Goal: Information Seeking & Learning: Compare options

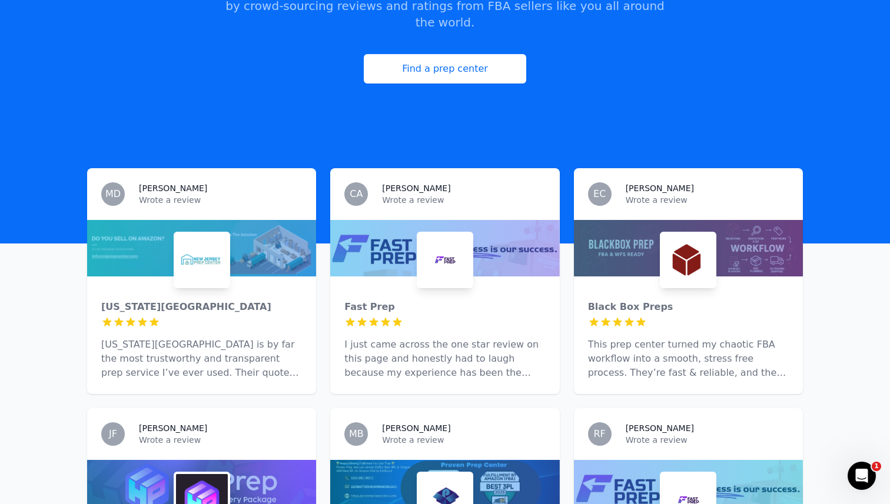
scroll to position [240, 0]
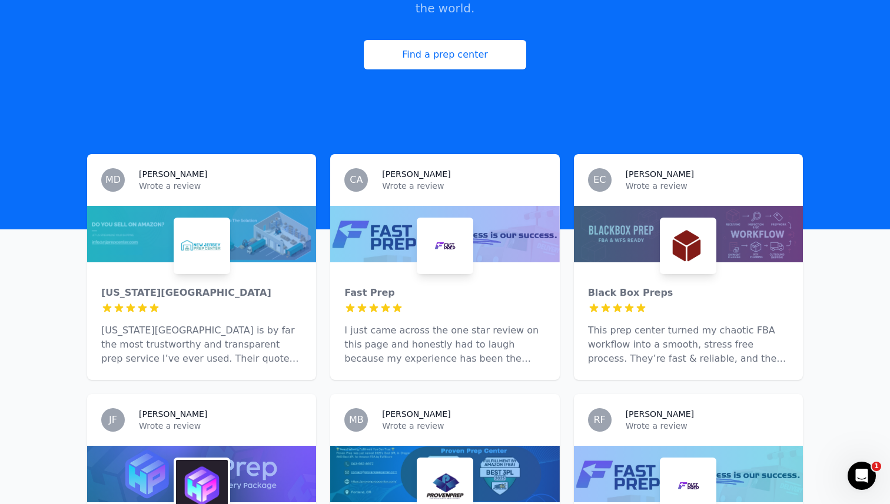
click at [449, 230] on img at bounding box center [445, 246] width 52 height 52
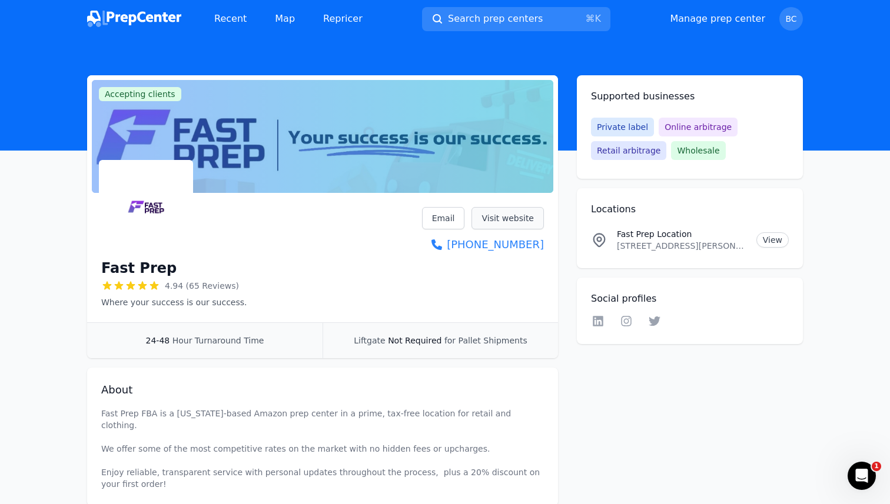
click at [489, 217] on link "Visit website" at bounding box center [507, 218] width 72 height 22
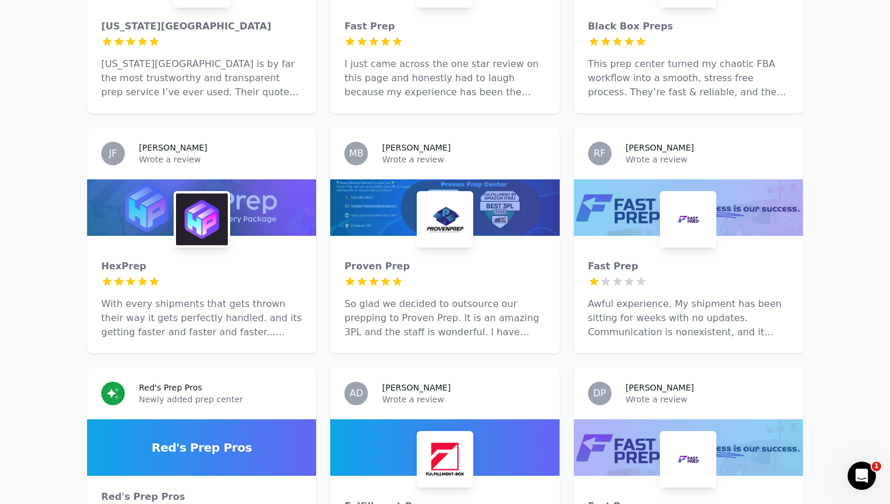
scroll to position [525, 0]
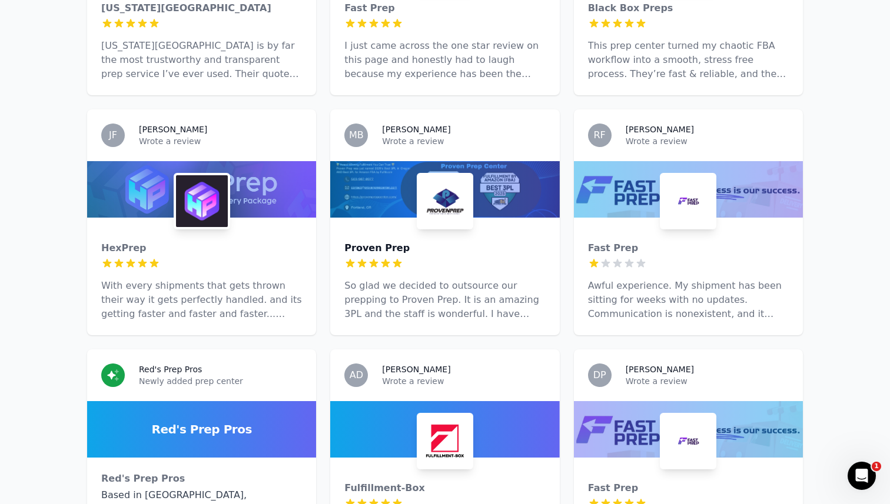
click at [413, 241] on div "Proven Prep" at bounding box center [444, 248] width 201 height 14
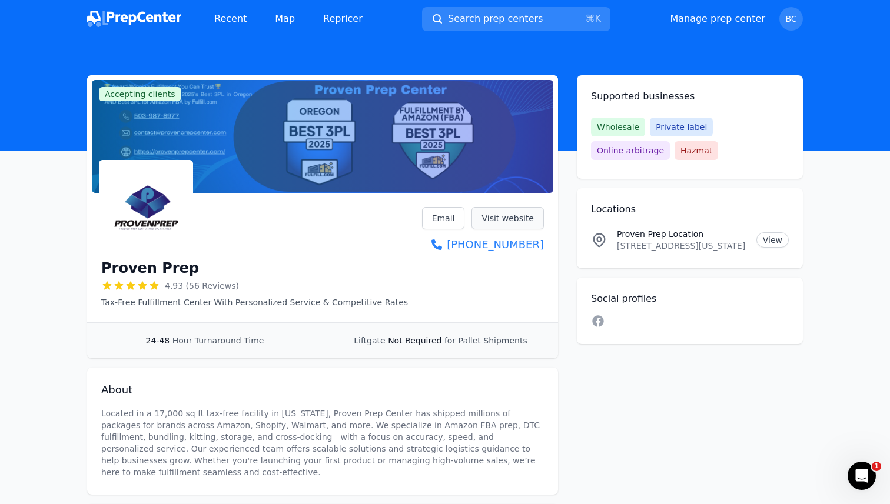
click at [508, 221] on link "Visit website" at bounding box center [507, 218] width 72 height 22
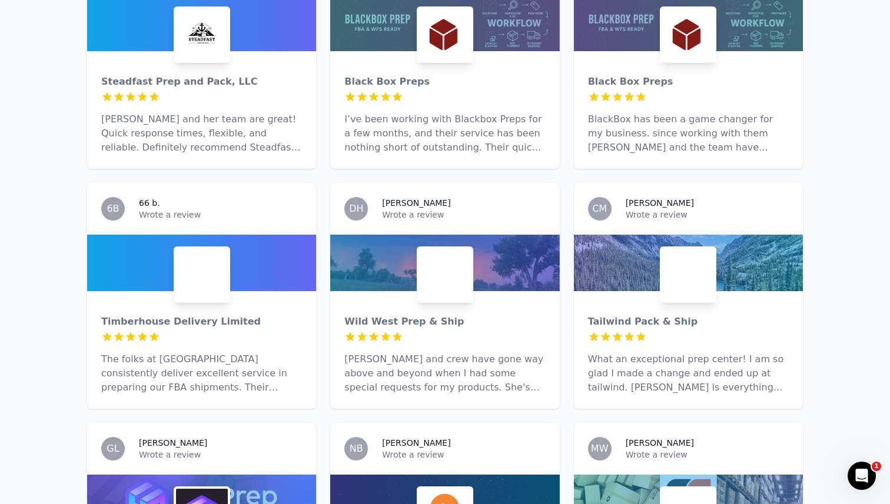
scroll to position [1185, 0]
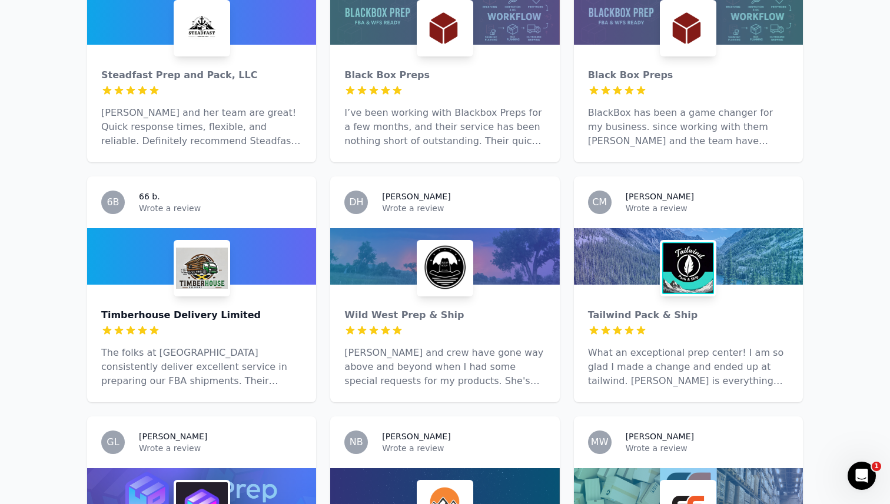
click at [181, 308] on div "Timberhouse Delivery Limited" at bounding box center [201, 315] width 201 height 14
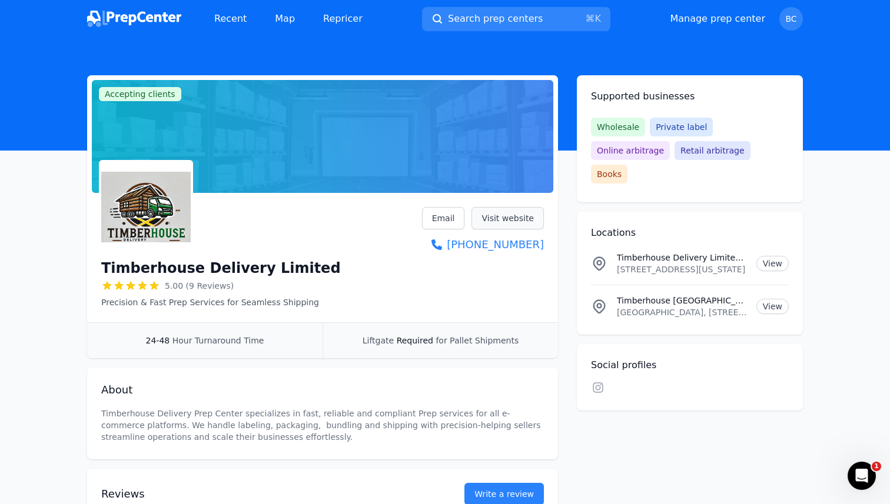
click at [519, 212] on link "Visit website" at bounding box center [507, 218] width 72 height 22
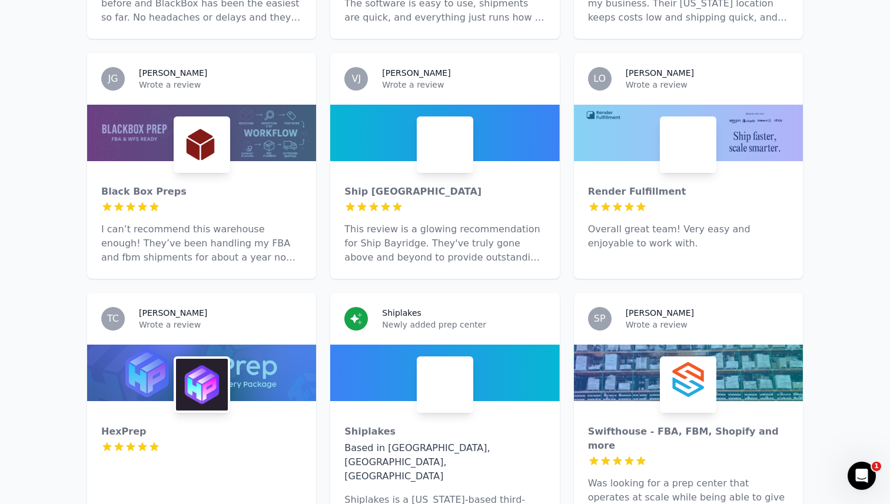
scroll to position [3322, 0]
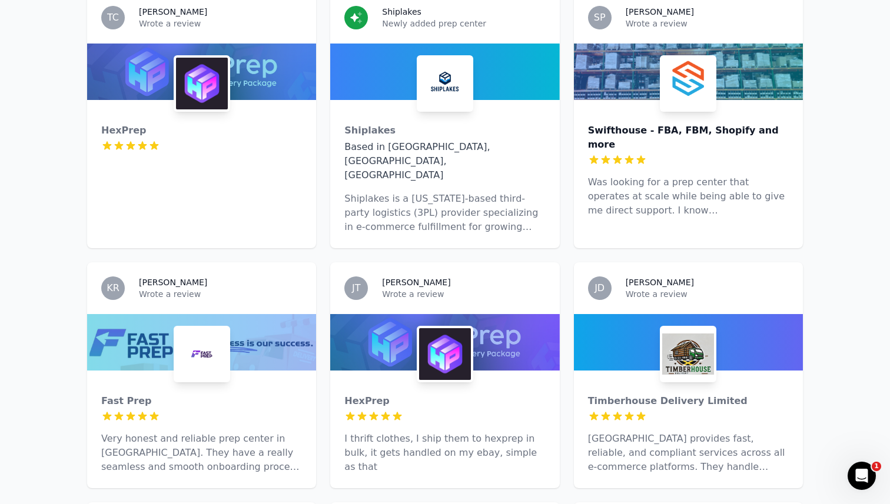
click at [651, 124] on div "Swifthouse - FBA, FBM, Shopify and more" at bounding box center [688, 138] width 201 height 28
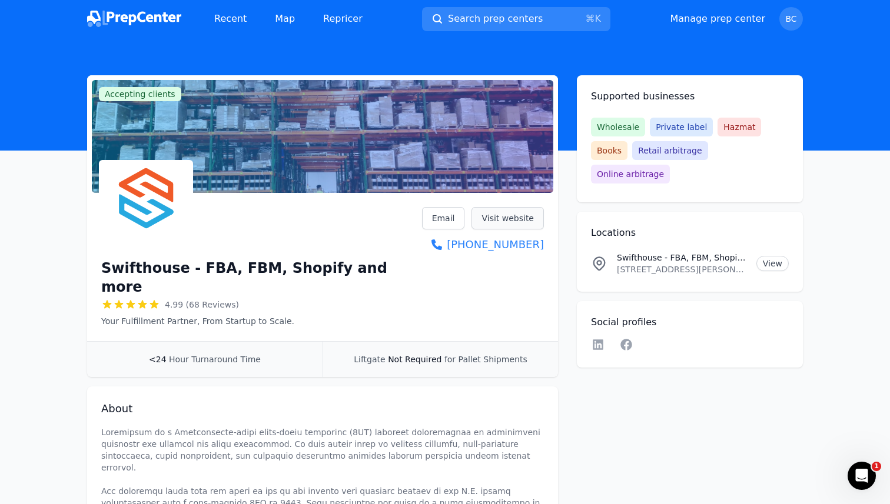
click at [529, 217] on link "Visit website" at bounding box center [507, 218] width 72 height 22
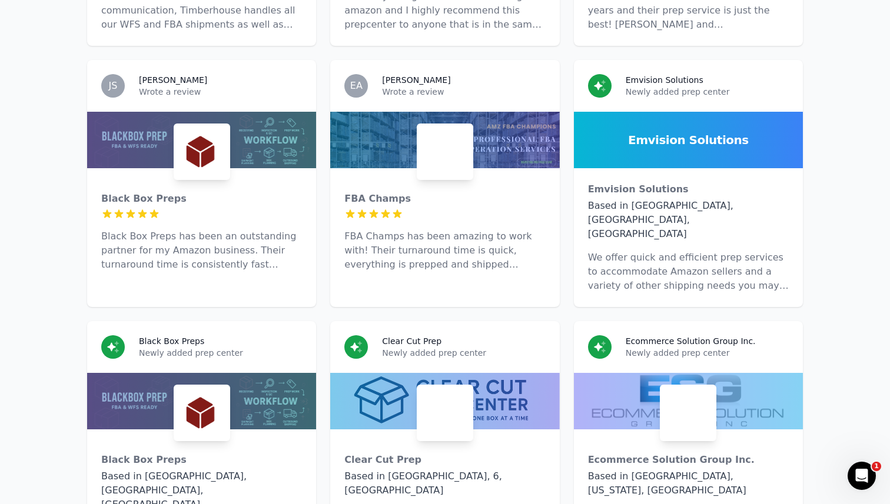
scroll to position [4486, 0]
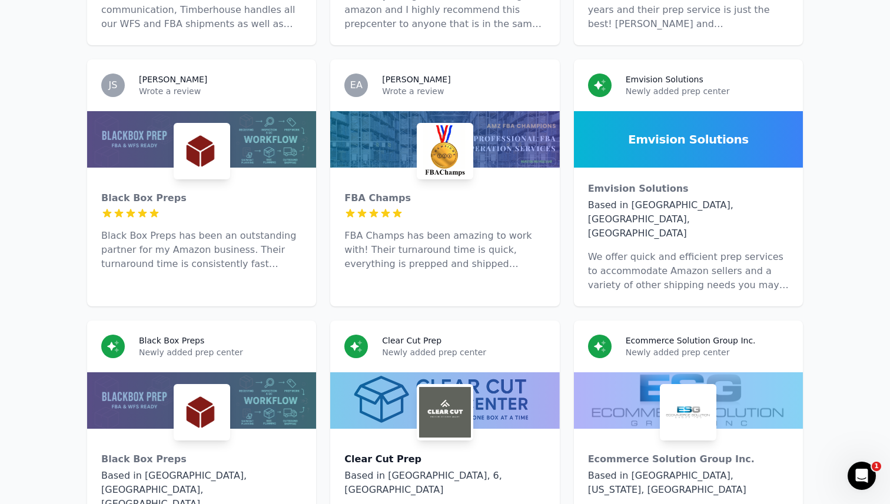
click at [364, 453] on div "Clear Cut Prep" at bounding box center [444, 460] width 201 height 14
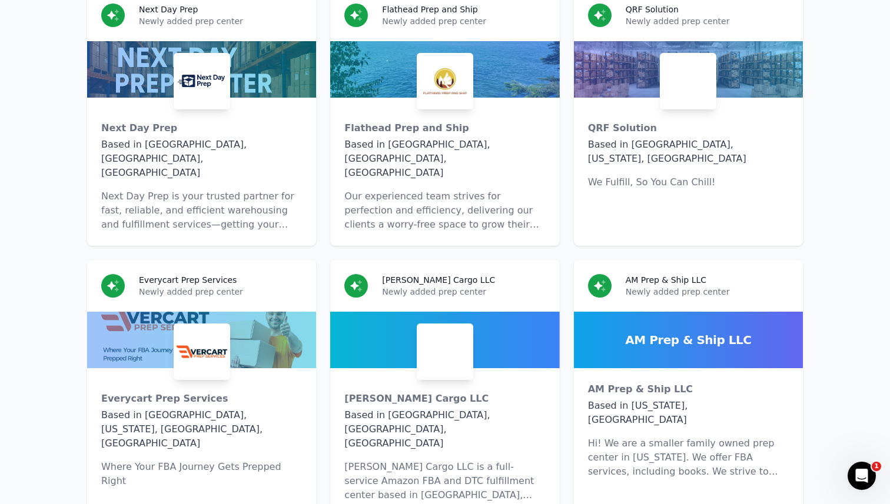
scroll to position [6772, 0]
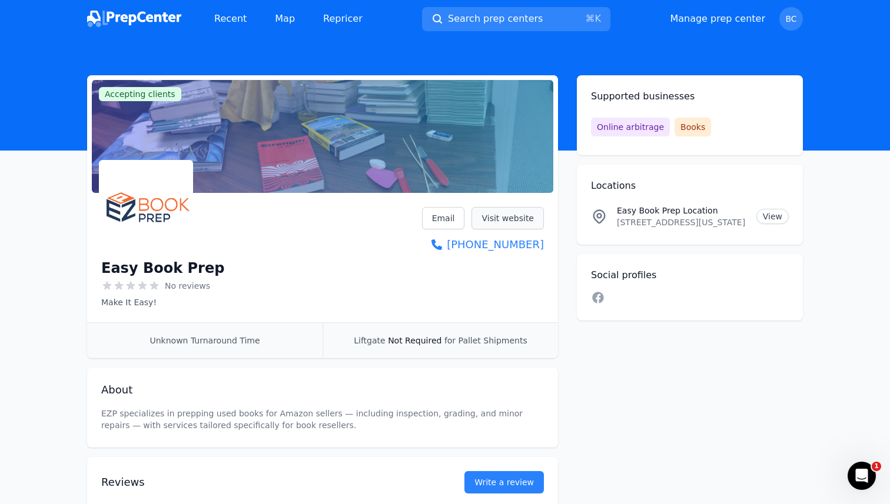
click at [510, 218] on link "Visit website" at bounding box center [507, 218] width 72 height 22
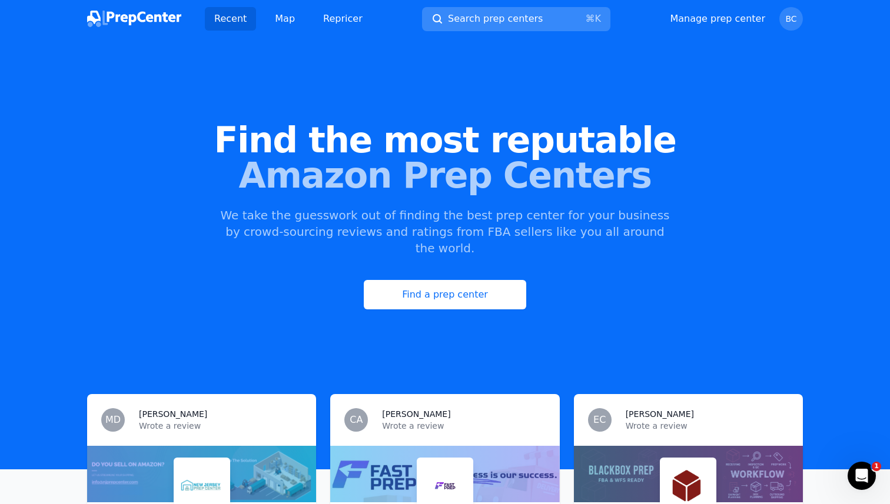
click at [482, 24] on span "Search prep centers" at bounding box center [495, 19] width 95 height 14
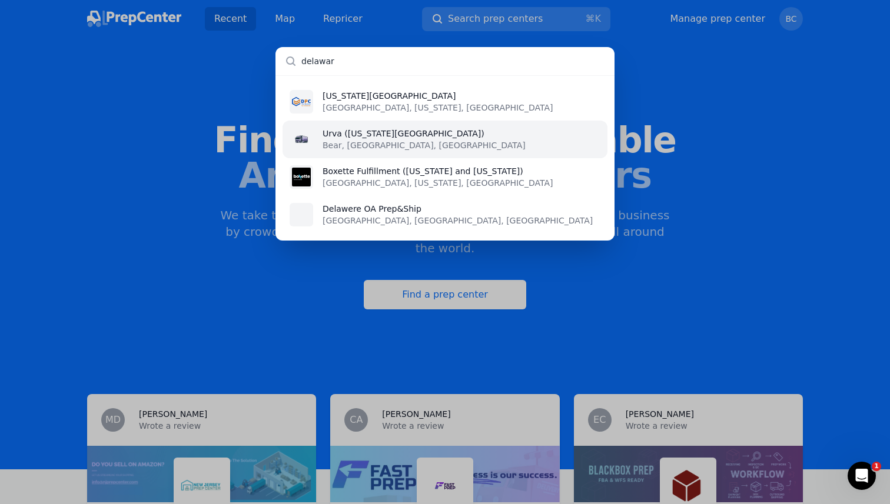
type input "[US_STATE]"
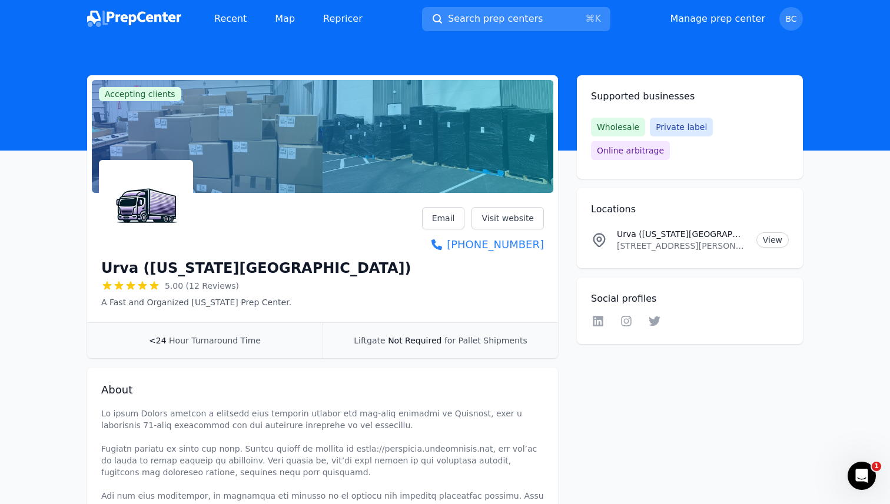
click at [500, 25] on span "Search prep centers" at bounding box center [495, 19] width 95 height 14
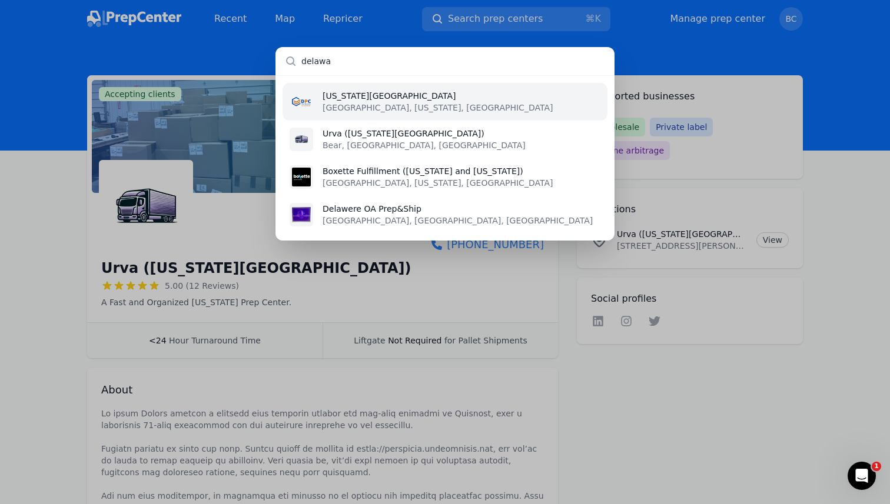
type input "delawa"
click at [408, 101] on li "[US_STATE][GEOGRAPHIC_DATA] [GEOGRAPHIC_DATA], [US_STATE], [GEOGRAPHIC_DATA]" at bounding box center [445, 102] width 325 height 38
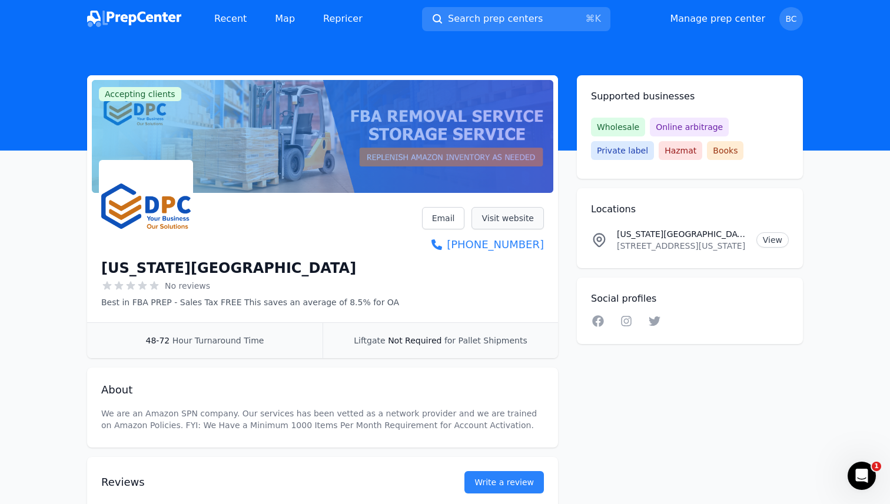
click at [484, 212] on link "Visit website" at bounding box center [507, 218] width 72 height 22
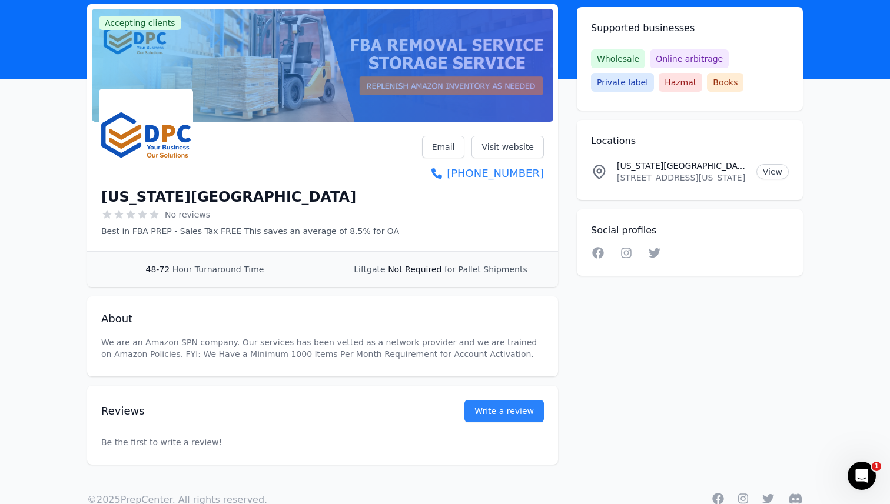
scroll to position [102, 0]
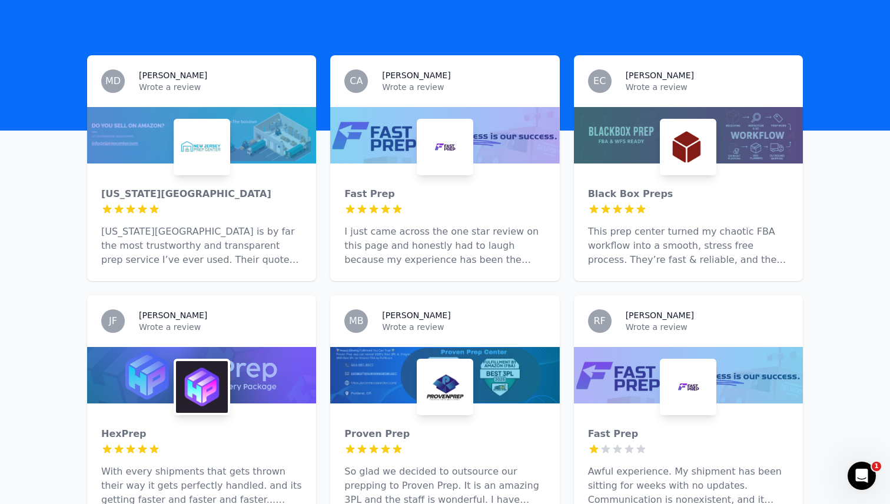
scroll to position [280, 0]
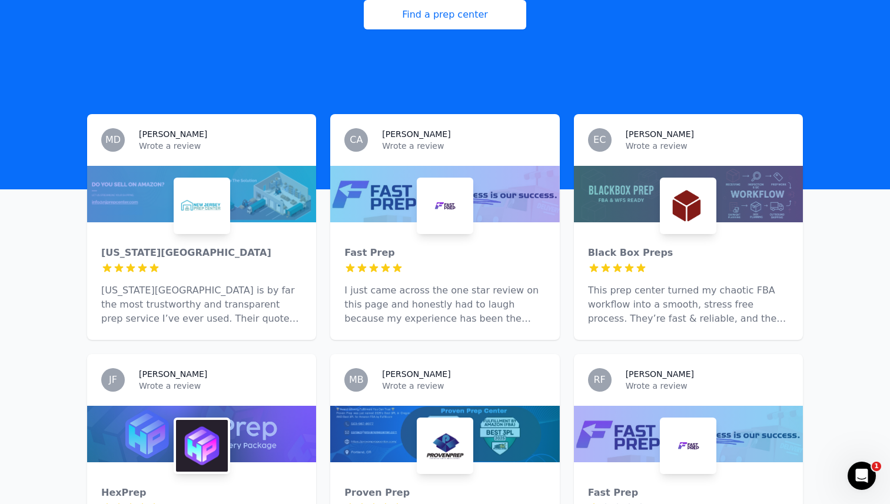
click at [274, 284] on p "[US_STATE][GEOGRAPHIC_DATA] is by far the most trustworthy and transparent prep…" at bounding box center [201, 305] width 201 height 42
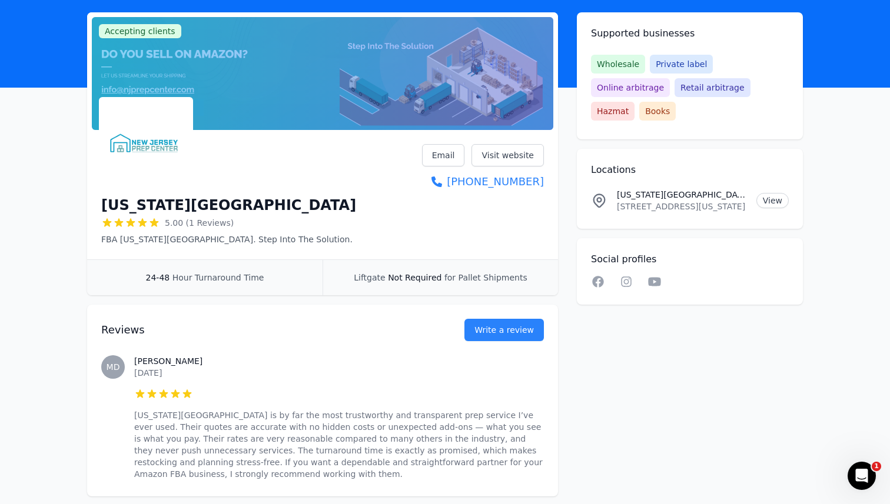
scroll to position [126, 0]
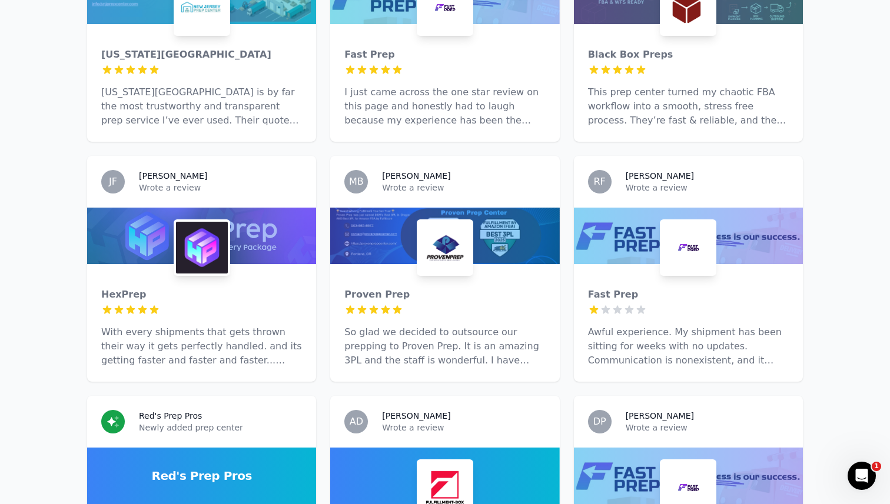
scroll to position [521, 0]
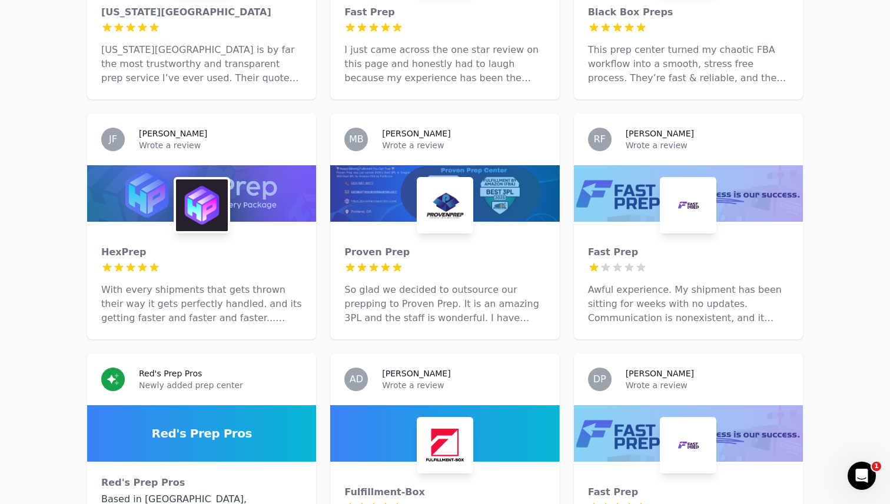
click at [388, 288] on p "So glad we decided to outsource our prepping to Proven Prep. It is an amazing 3…" at bounding box center [444, 304] width 201 height 42
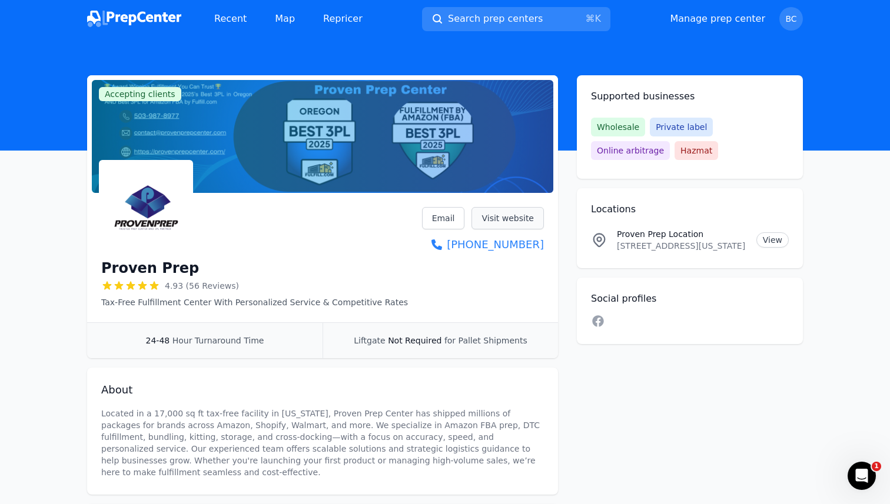
click at [491, 215] on link "Visit website" at bounding box center [507, 218] width 72 height 22
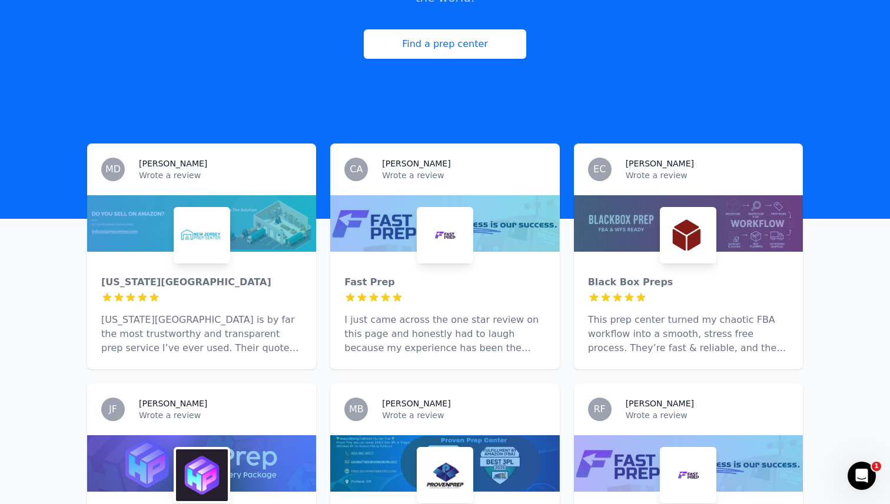
scroll to position [285, 0]
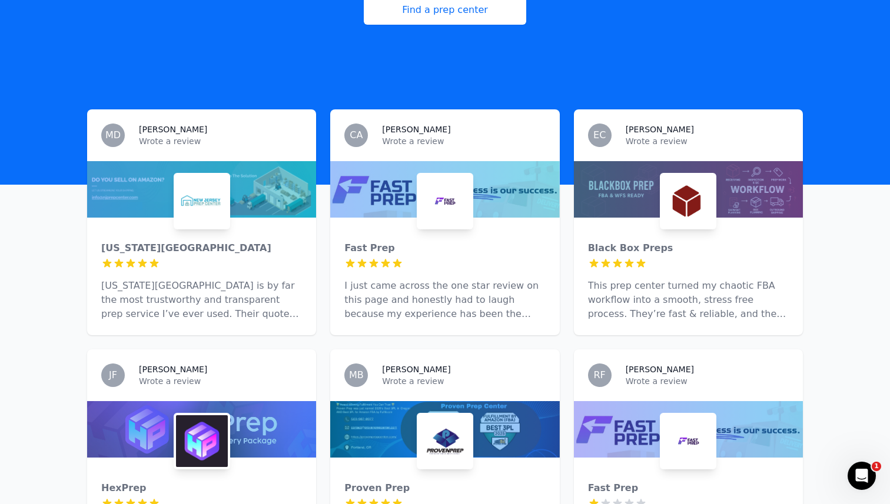
click at [271, 279] on p "[US_STATE][GEOGRAPHIC_DATA] is by far the most trustworthy and transparent prep…" at bounding box center [201, 300] width 201 height 42
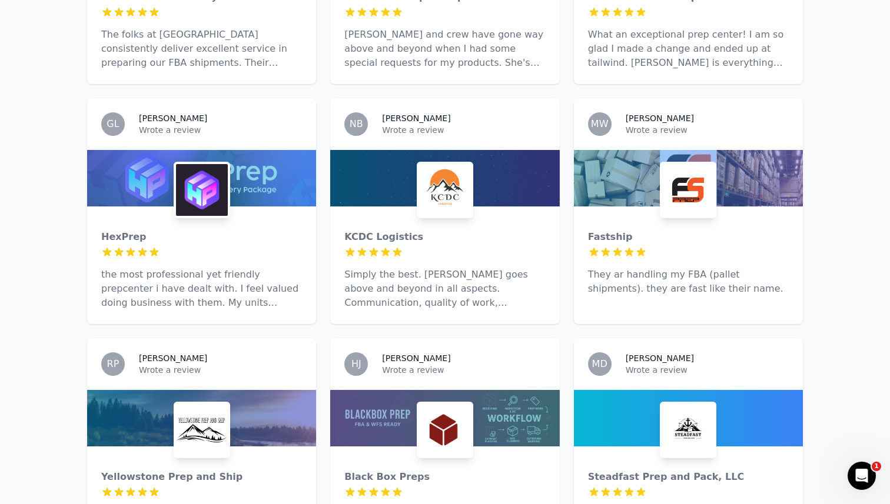
scroll to position [1577, 0]
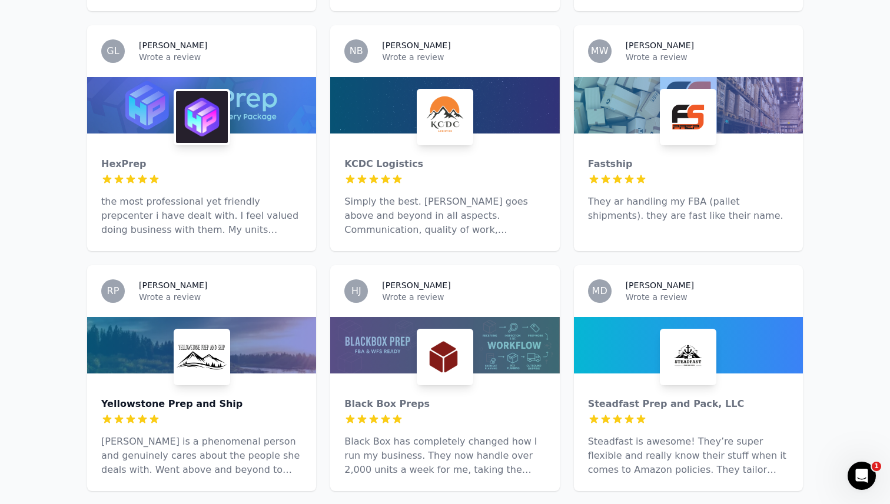
click at [244, 397] on div "Yellowstone Prep and Ship" at bounding box center [201, 404] width 201 height 14
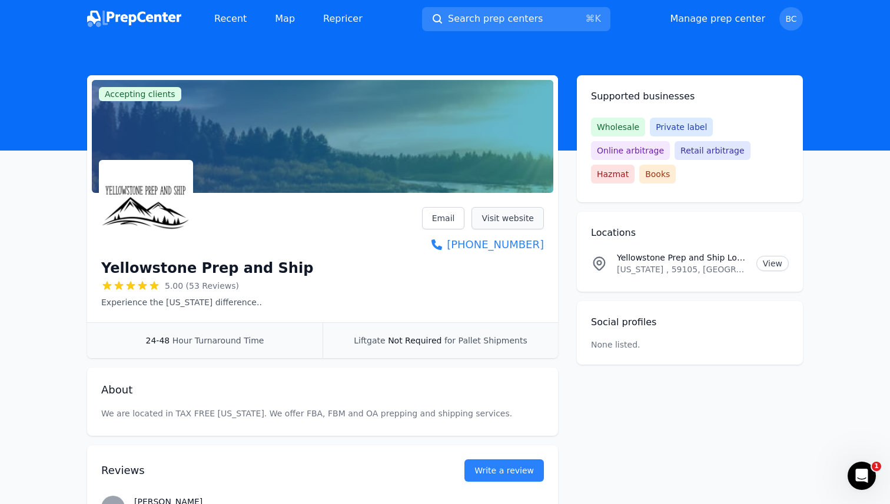
click at [494, 224] on link "Visit website" at bounding box center [507, 218] width 72 height 22
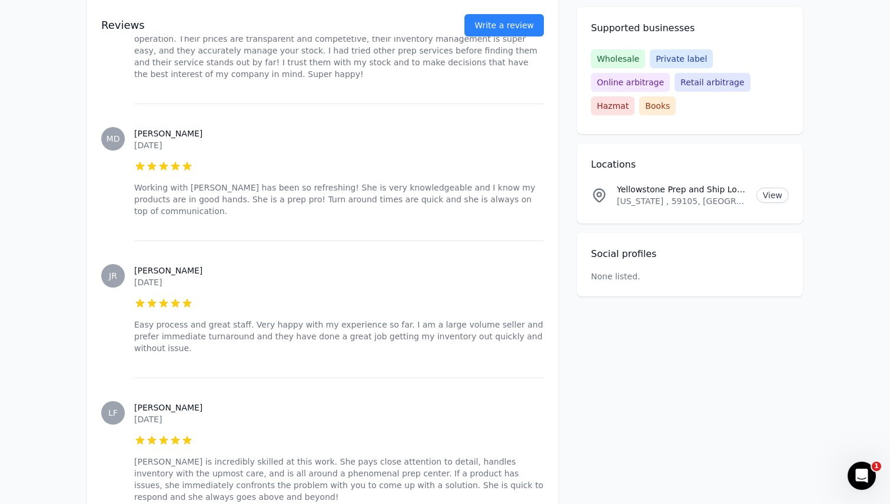
scroll to position [833, 0]
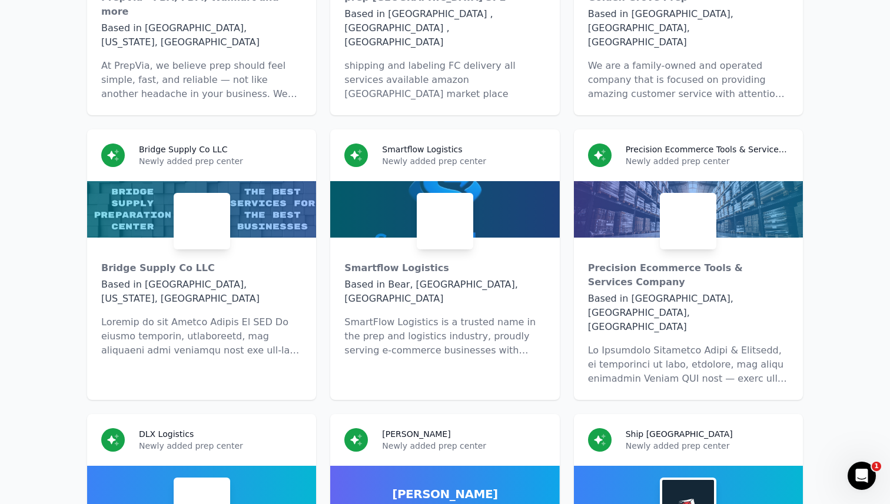
scroll to position [5143, 0]
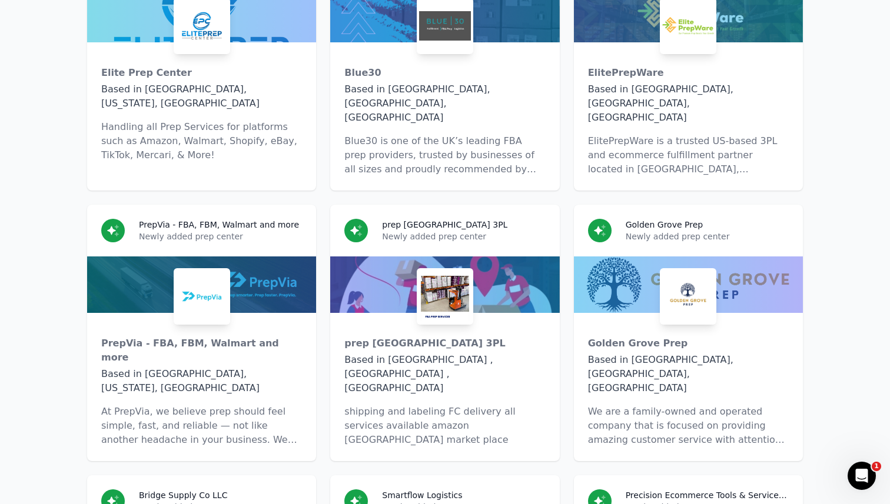
click at [395, 353] on div "Based in [GEOGRAPHIC_DATA] , [GEOGRAPHIC_DATA] , [GEOGRAPHIC_DATA]" at bounding box center [444, 374] width 201 height 42
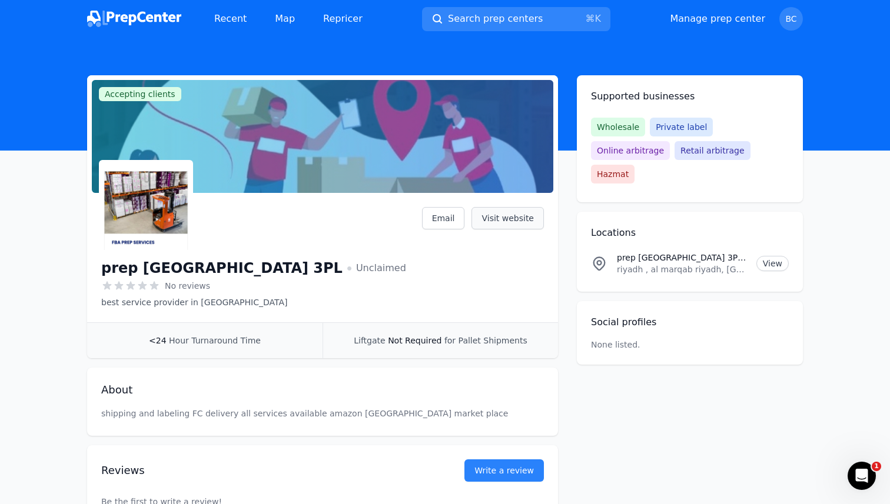
click at [493, 220] on link "Visit website" at bounding box center [507, 218] width 72 height 22
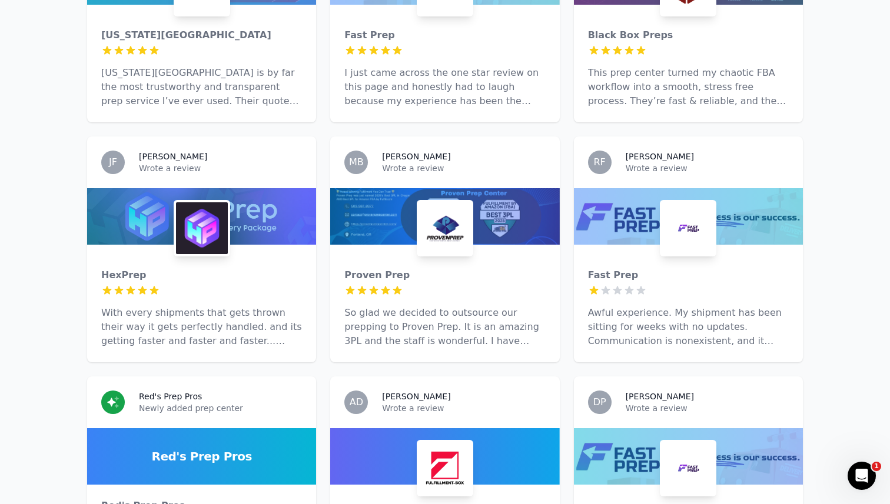
scroll to position [724, 0]
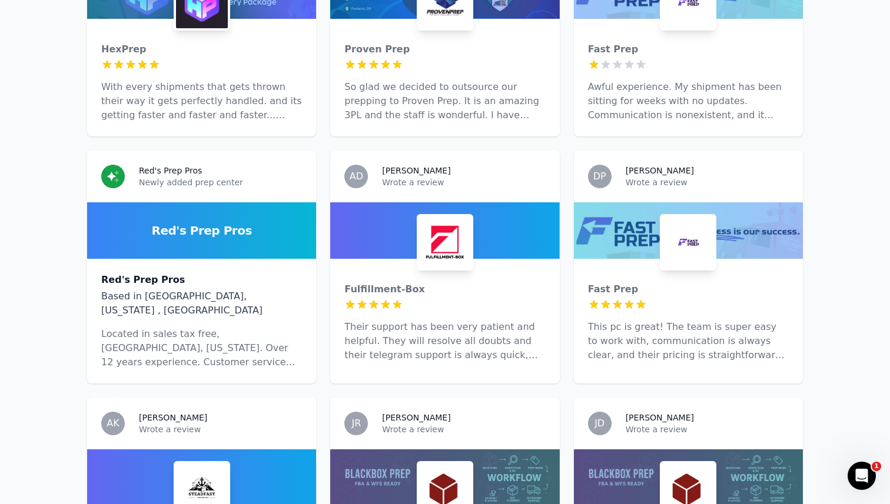
click at [295, 273] on div "Red's Prep Pros" at bounding box center [201, 280] width 201 height 14
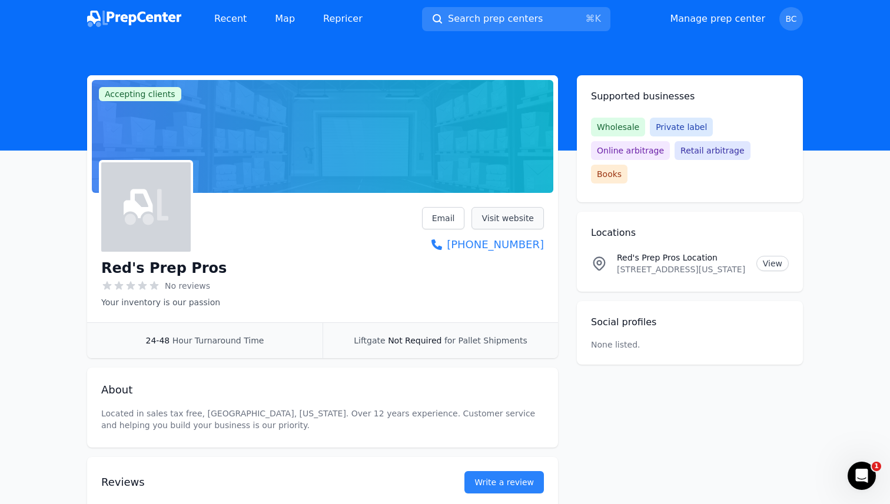
click at [476, 221] on link "Visit website" at bounding box center [507, 218] width 72 height 22
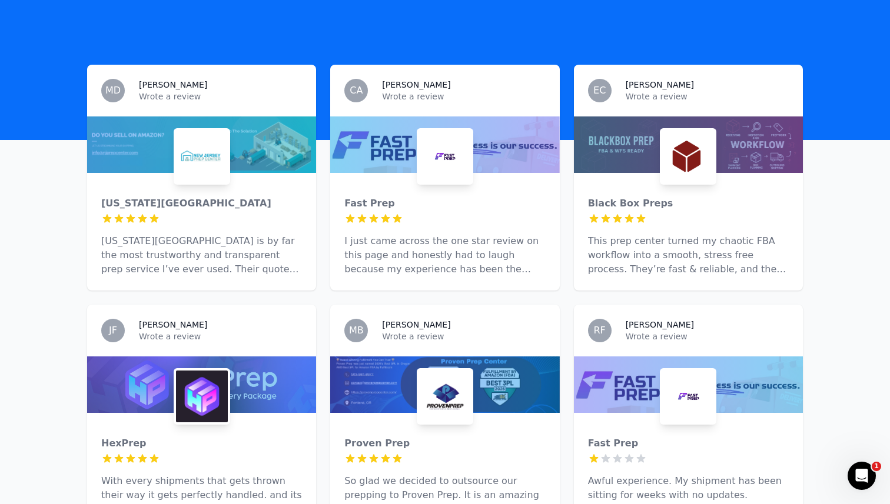
scroll to position [301, 0]
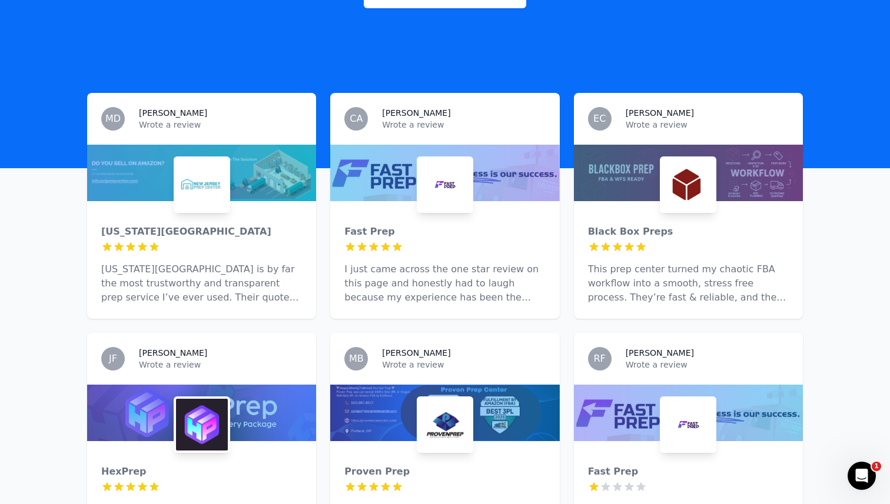
click at [253, 270] on p "[US_STATE][GEOGRAPHIC_DATA] is by far the most trustworthy and transparent prep…" at bounding box center [201, 284] width 201 height 42
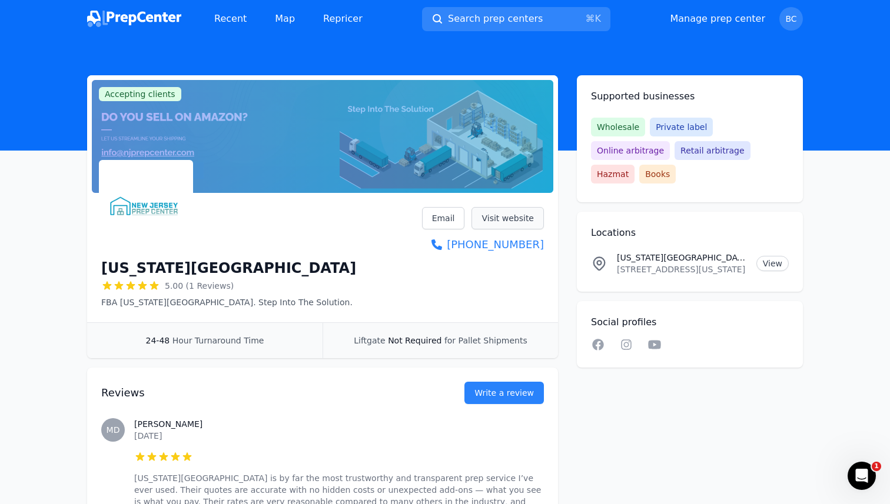
click at [524, 223] on link "Visit website" at bounding box center [507, 218] width 72 height 22
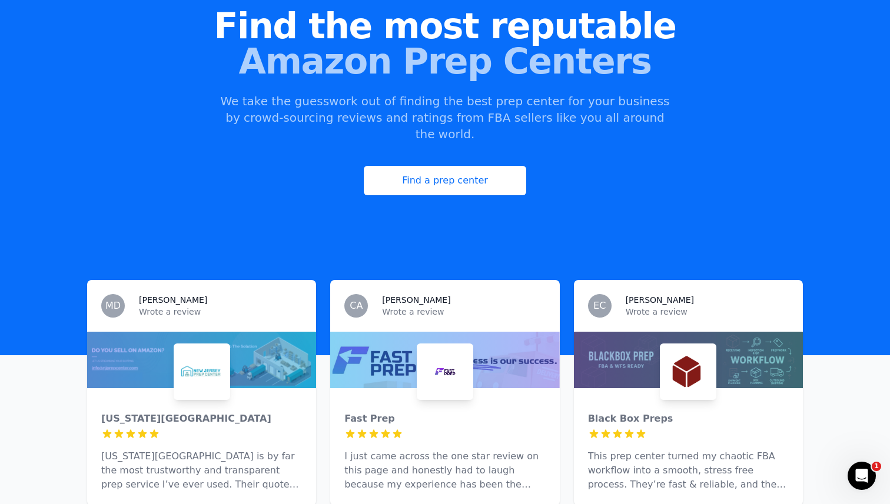
scroll to position [118, 0]
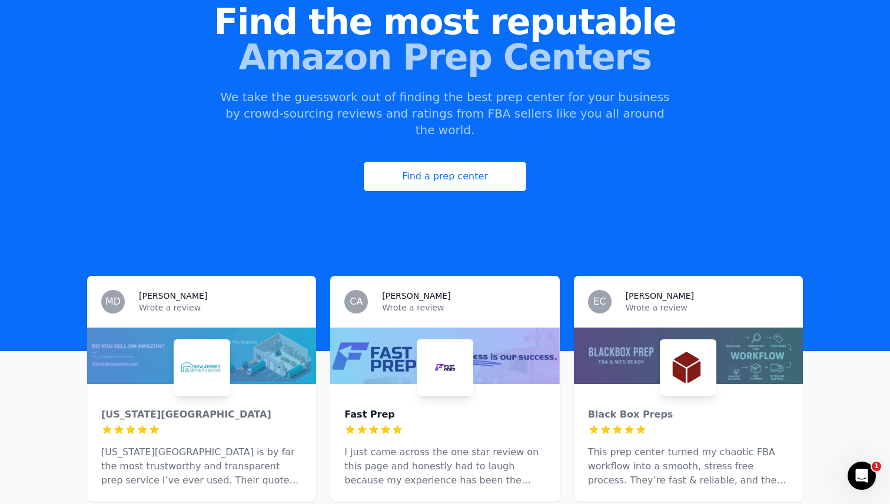
click at [386, 408] on div "Fast Prep" at bounding box center [444, 415] width 201 height 14
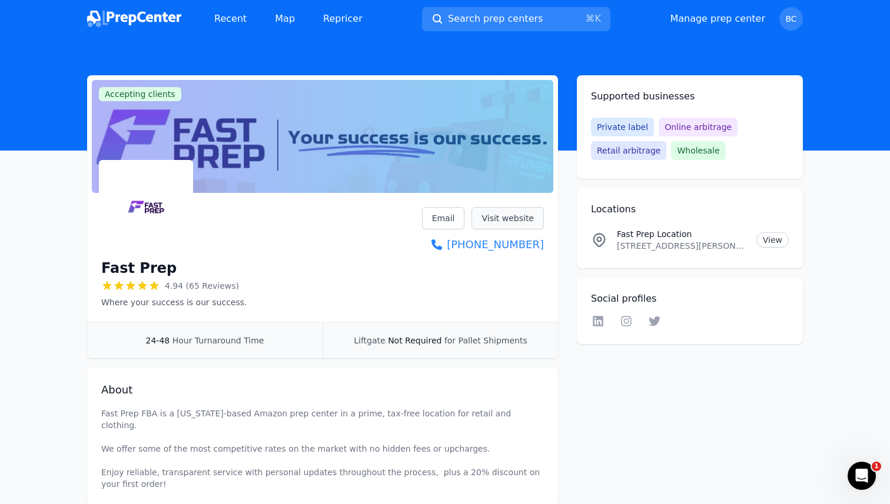
click at [524, 216] on link "Visit website" at bounding box center [507, 218] width 72 height 22
